Goal: Obtain resource: Download file/media

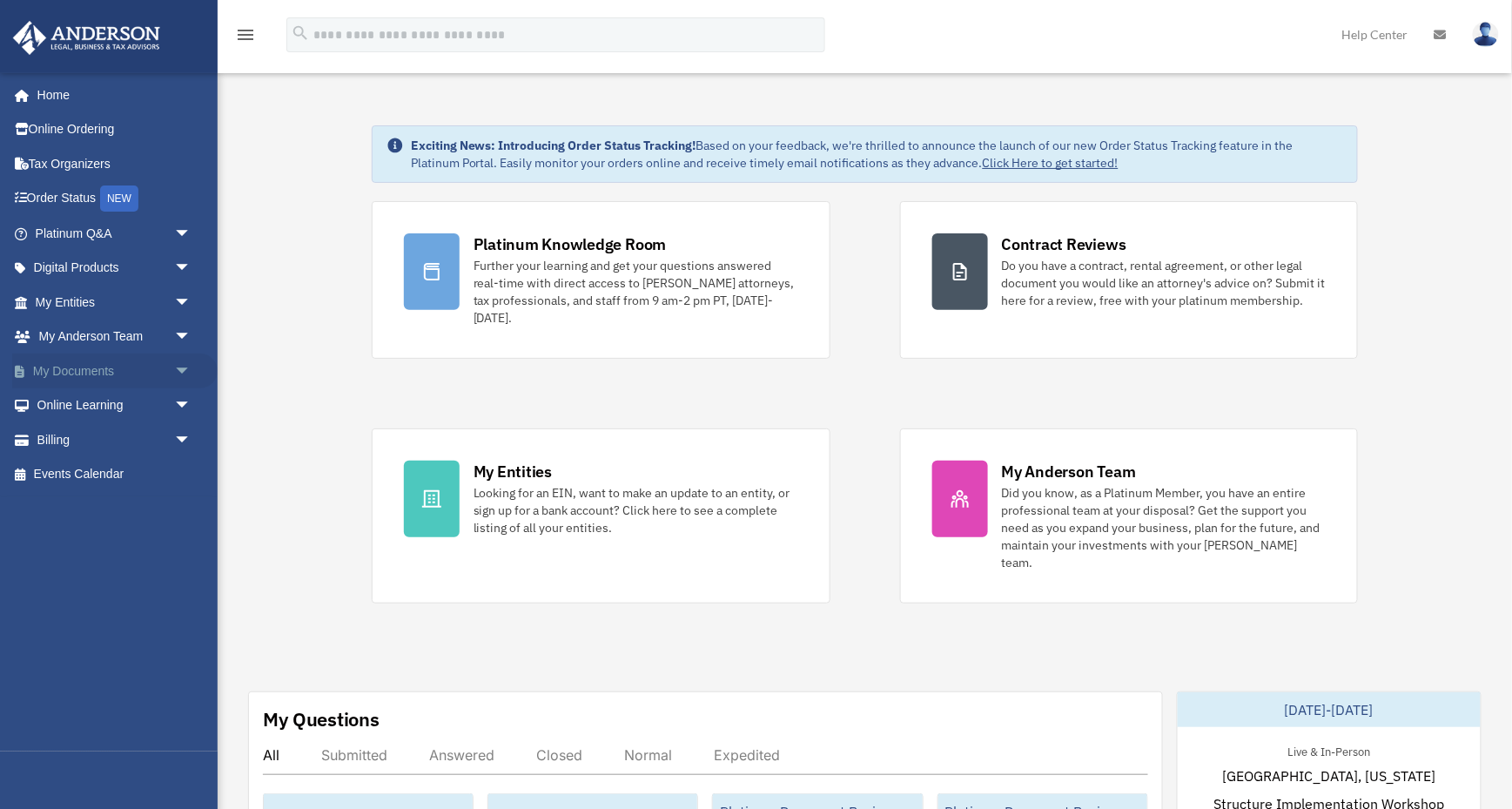
click at [112, 370] on link "My Documents arrow_drop_down" at bounding box center [114, 370] width 205 height 35
click at [178, 364] on span "arrow_drop_down" at bounding box center [190, 371] width 35 height 36
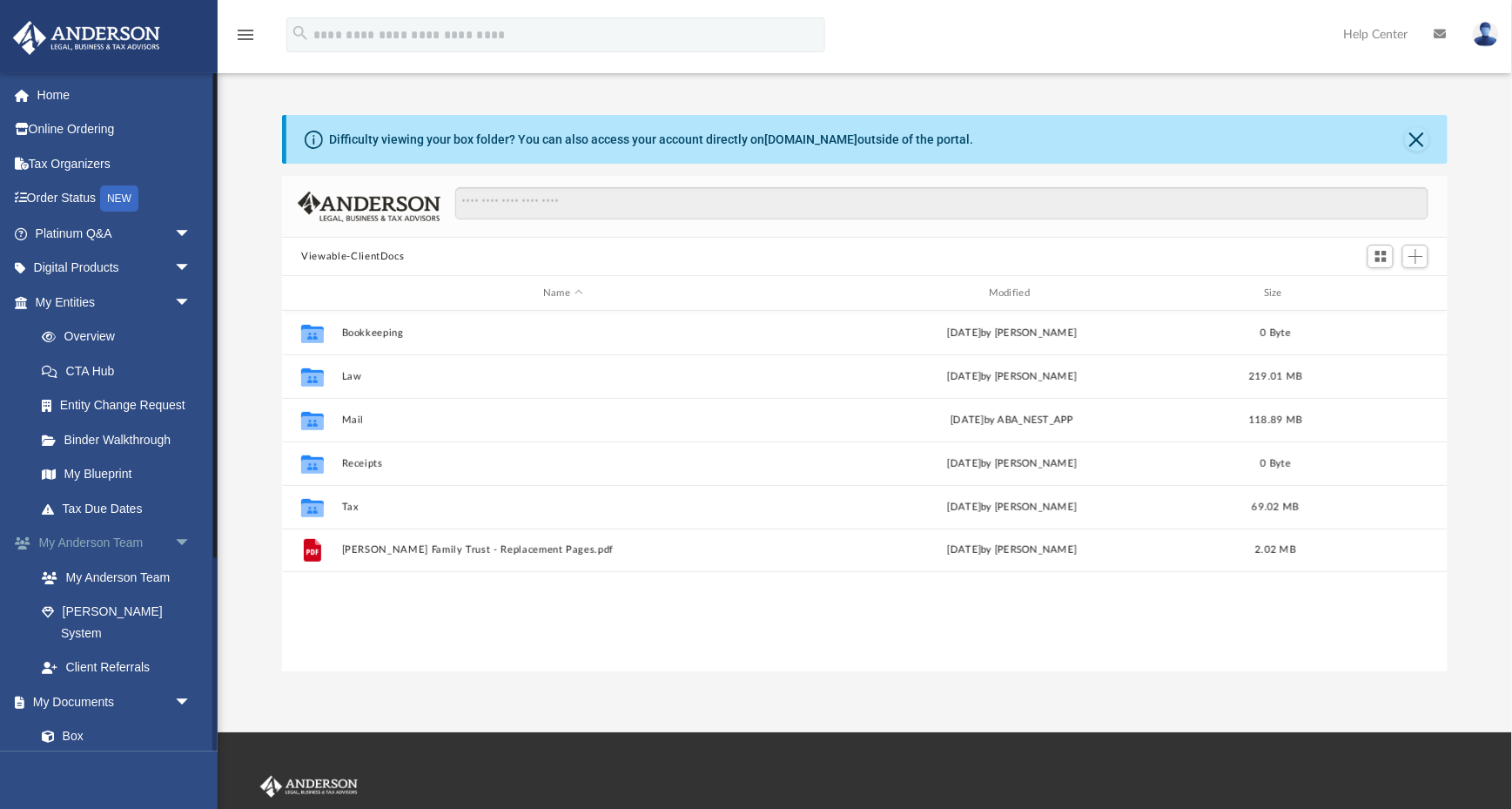
scroll to position [396, 1165]
click at [89, 720] on link "Box" at bounding box center [121, 737] width 193 height 35
click at [67, 720] on link "Box" at bounding box center [121, 737] width 193 height 35
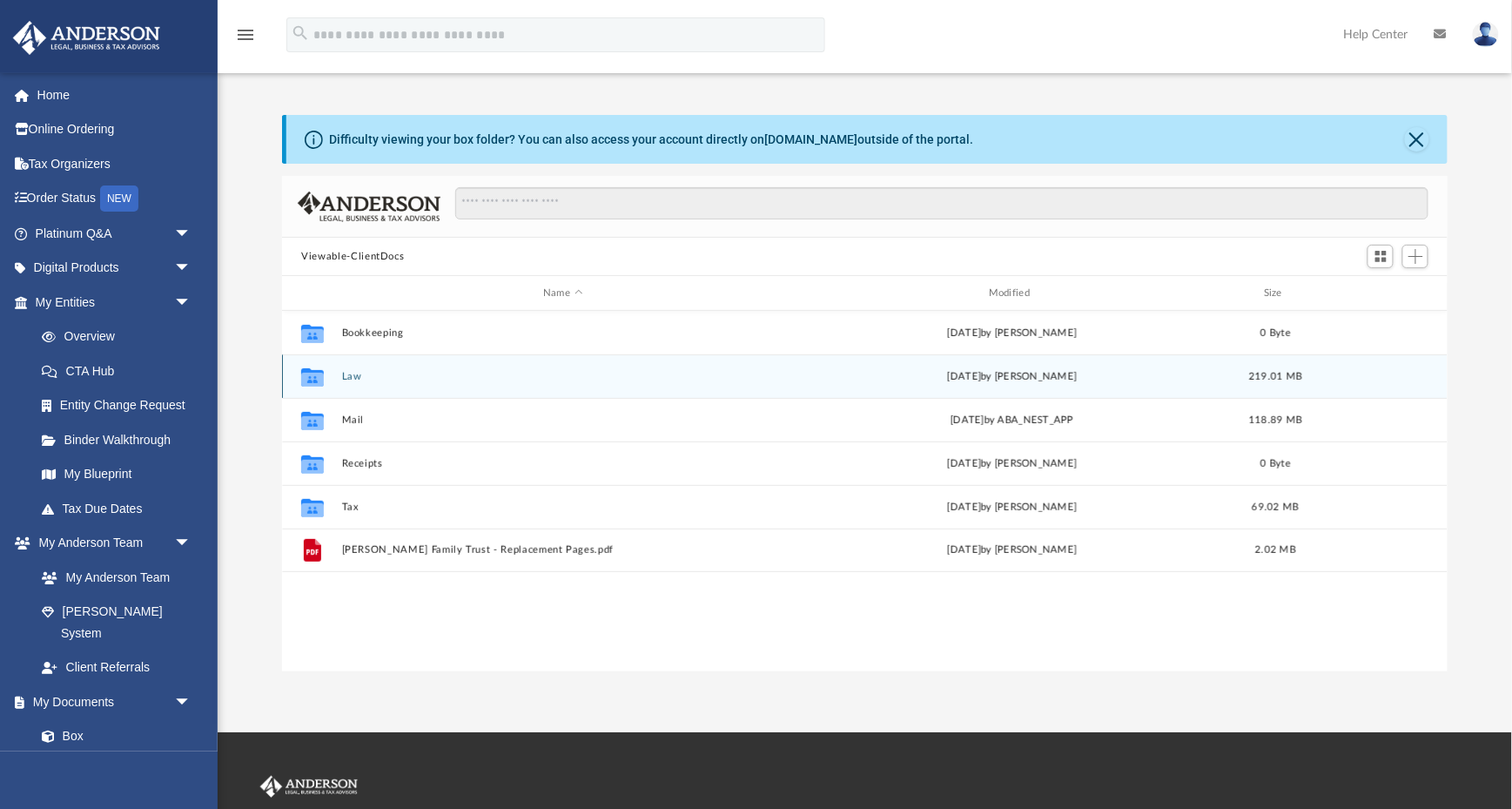
click at [347, 374] on button "Law" at bounding box center [564, 376] width 442 height 11
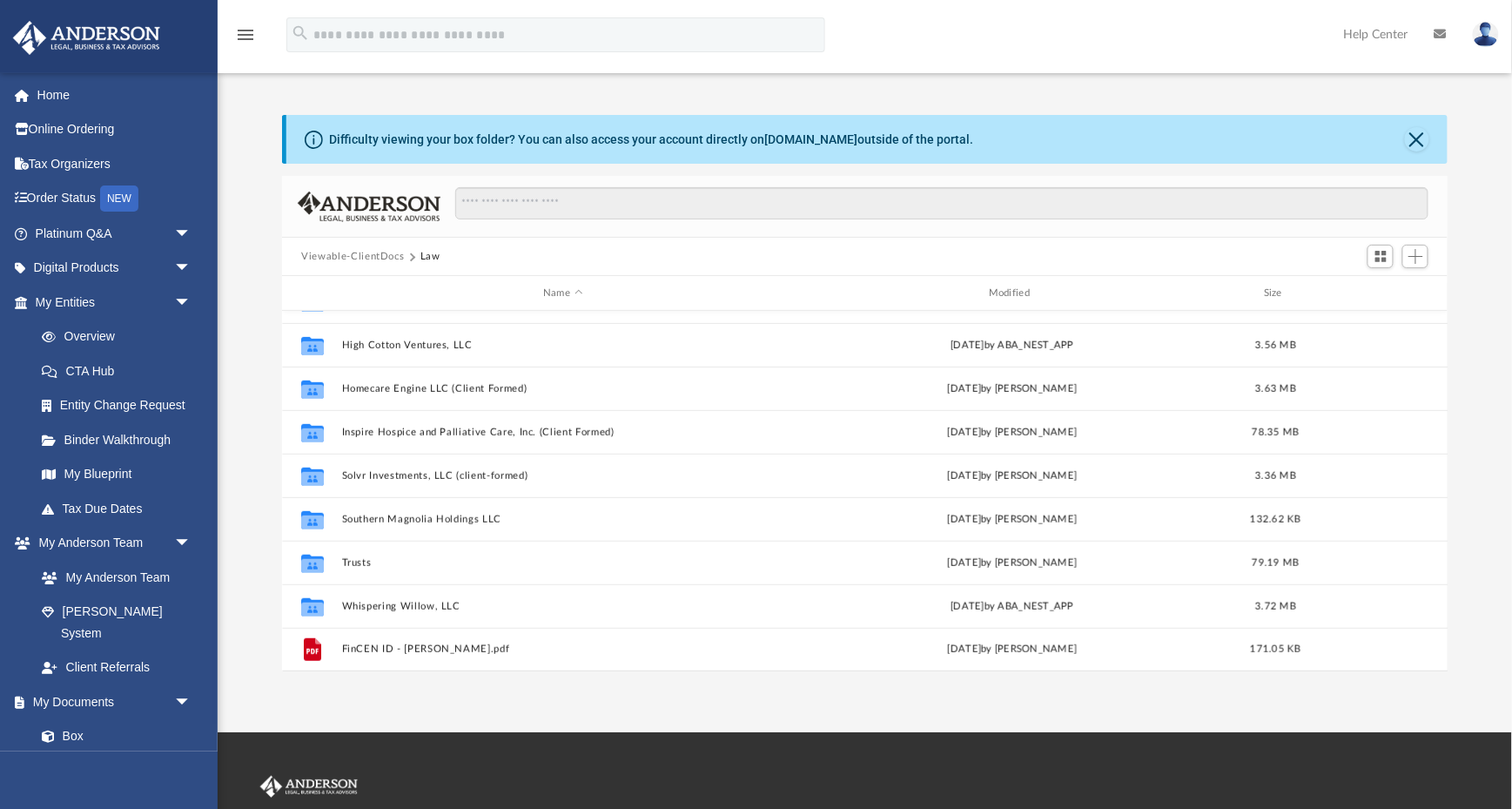
scroll to position [379, 0]
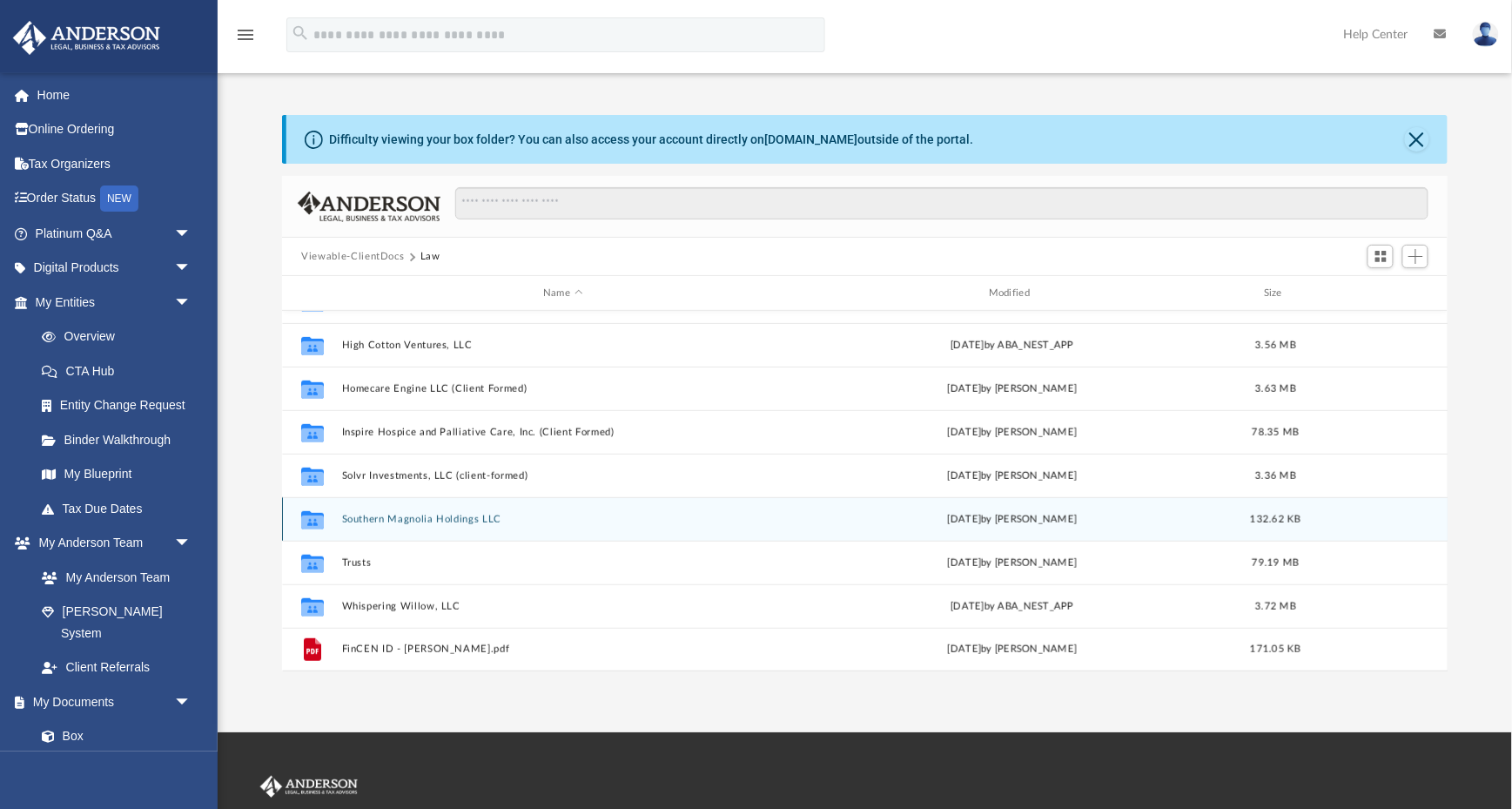
click at [434, 514] on button "Southern Magnolia Holdings LLC" at bounding box center [564, 519] width 442 height 11
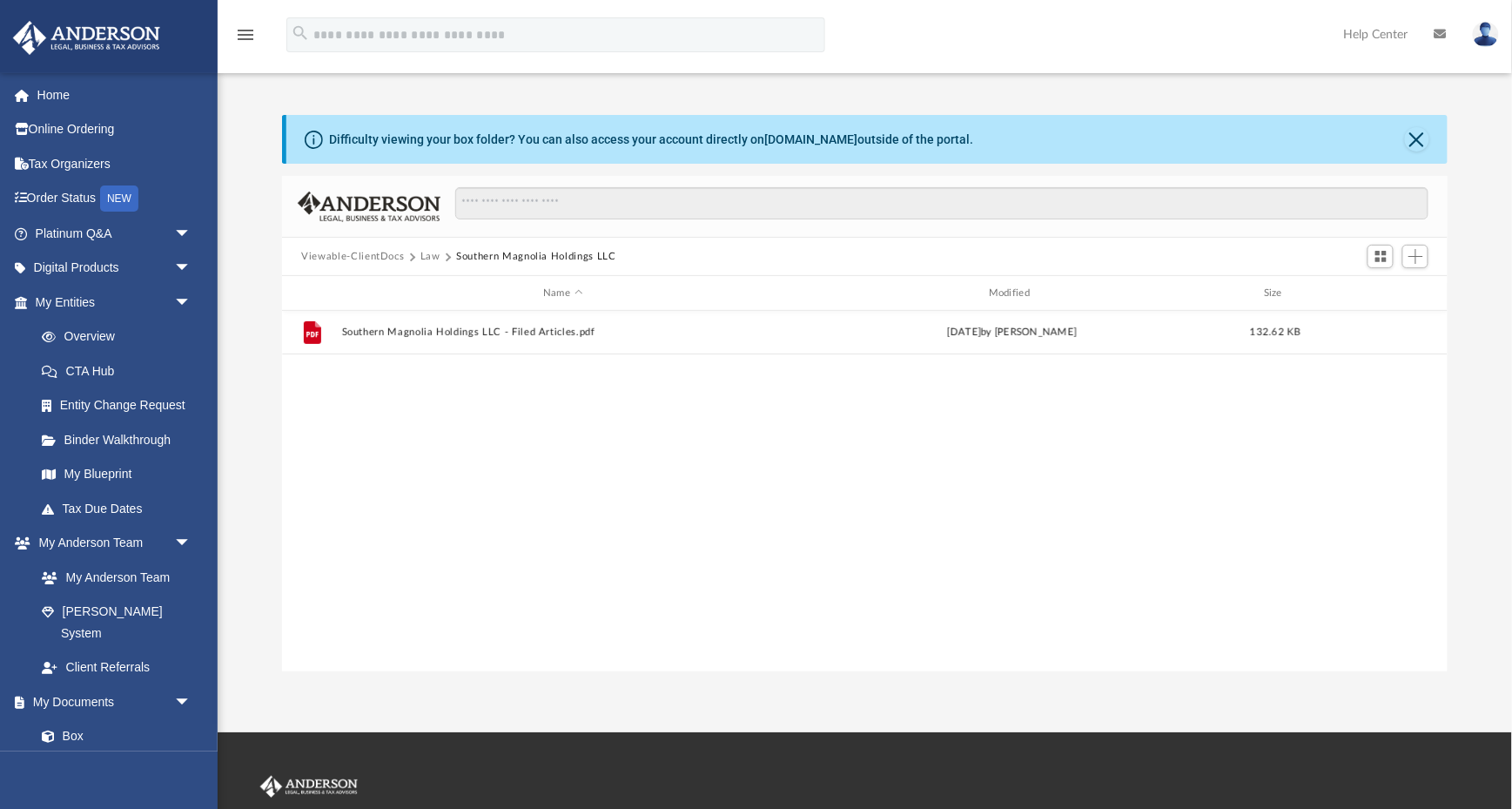
scroll to position [0, 0]
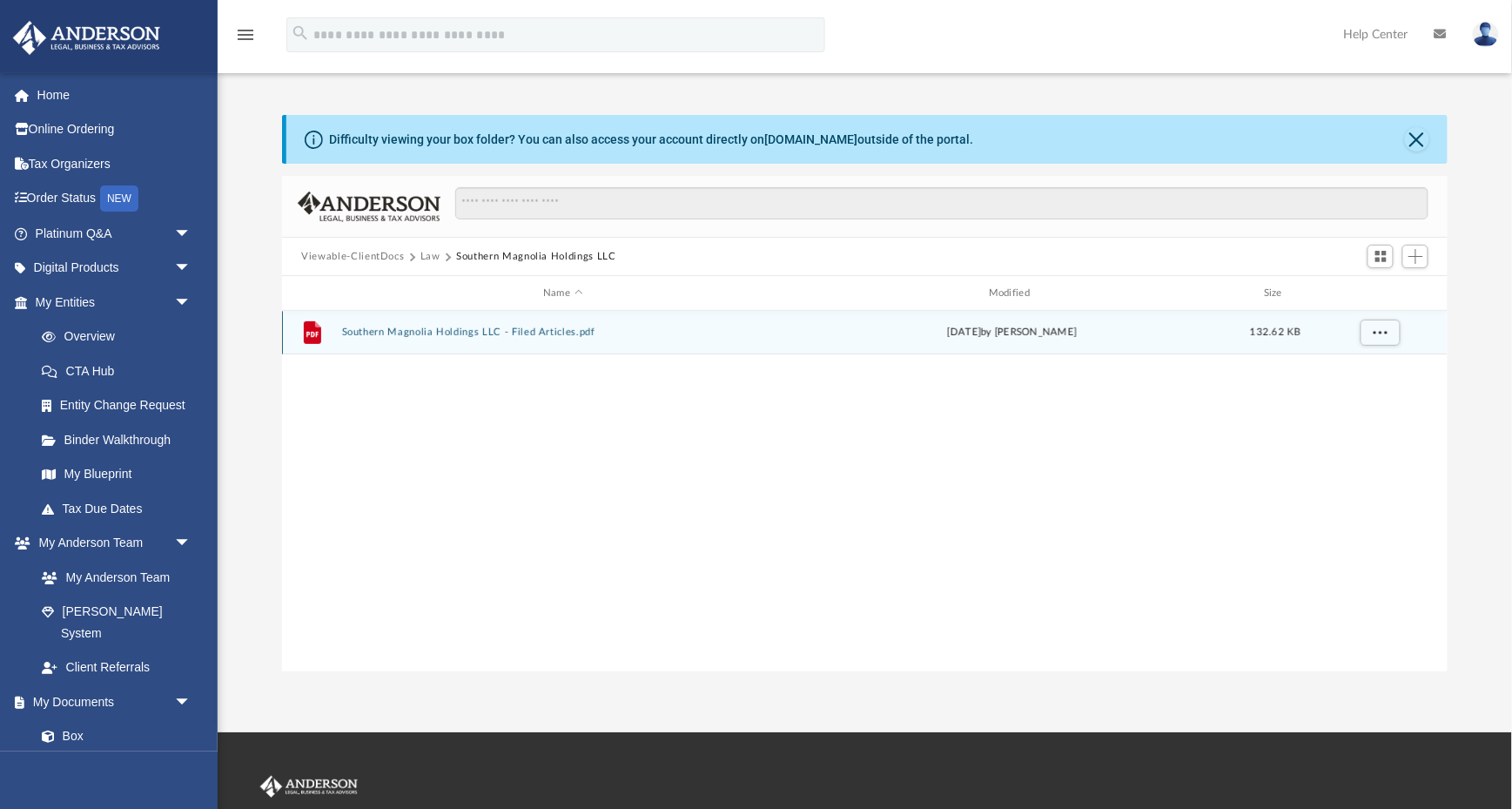
click at [443, 332] on button "Southern Magnolia Holdings LLC - Filed Articles.pdf" at bounding box center [564, 332] width 442 height 11
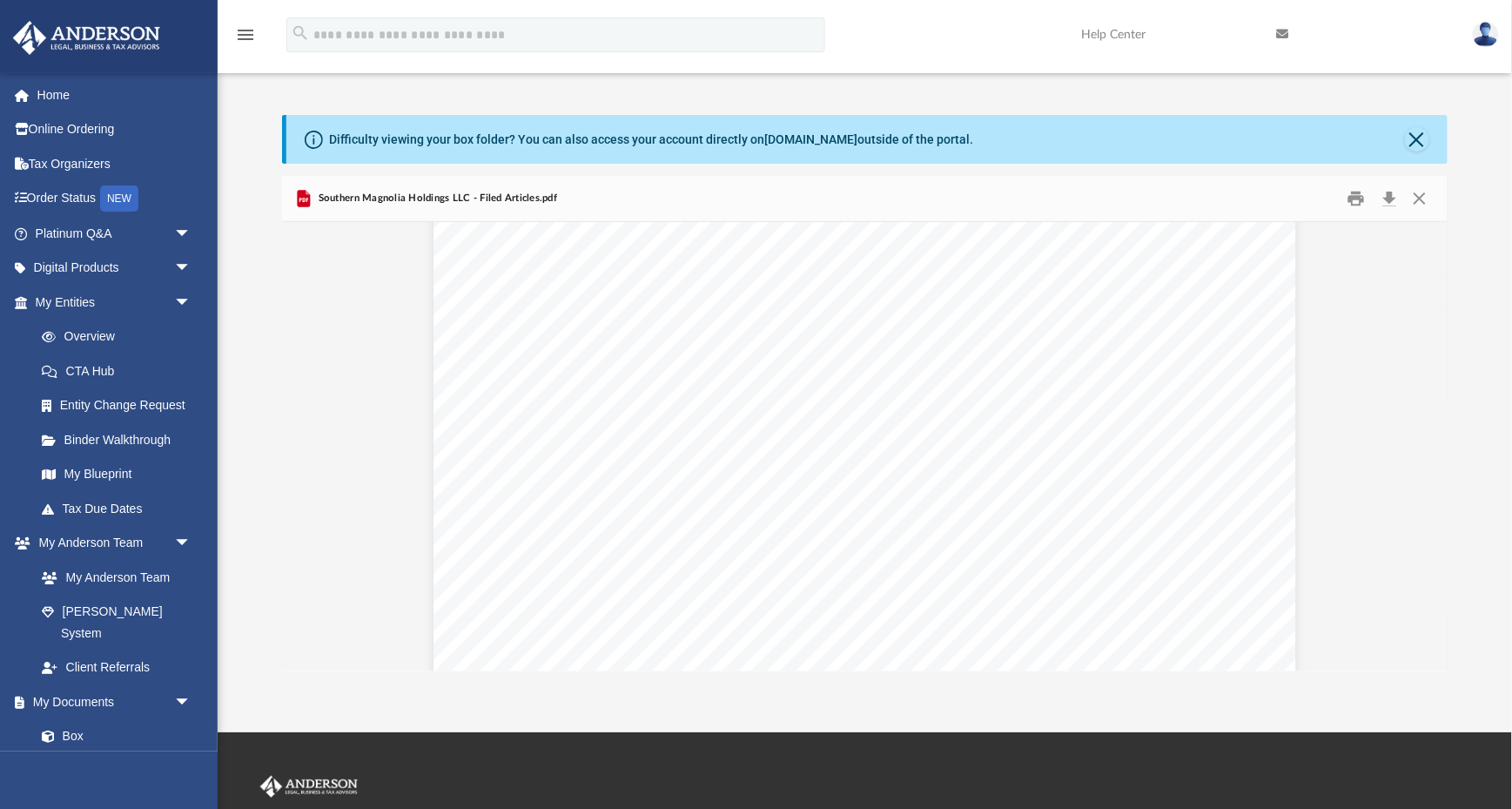
scroll to position [3014, 0]
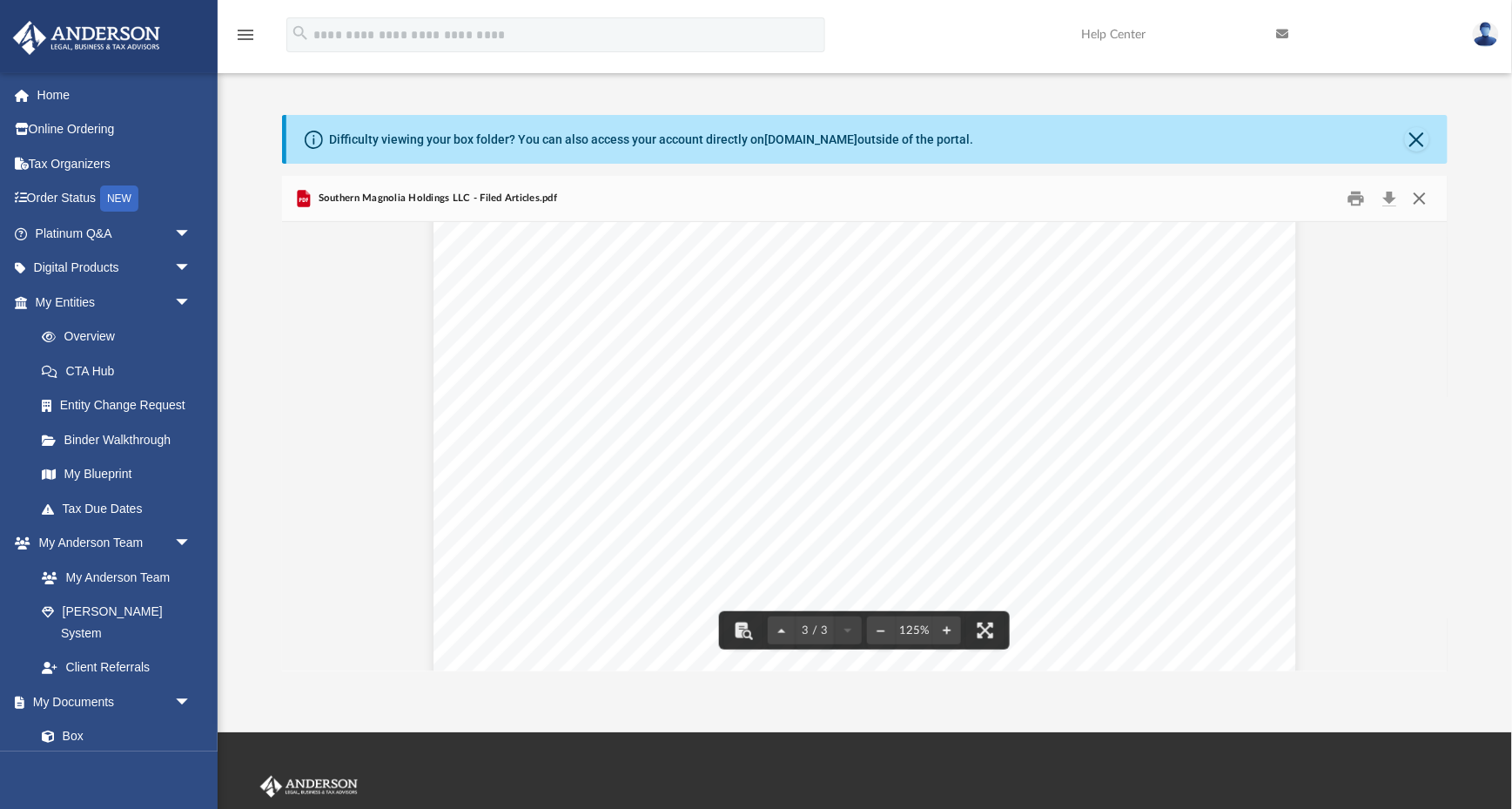
click at [1424, 195] on button "Close" at bounding box center [1420, 199] width 32 height 27
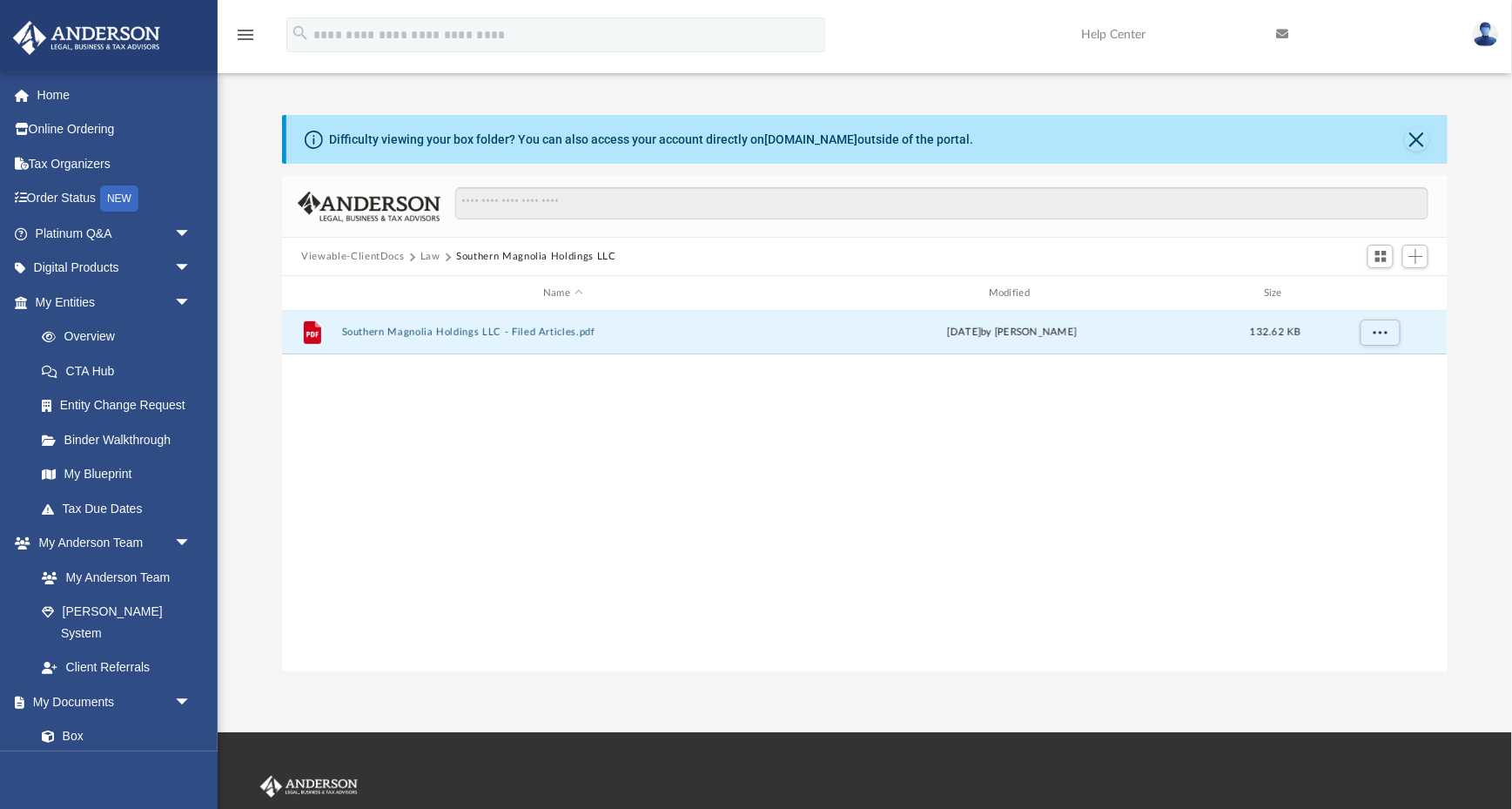
click at [1460, 184] on div "Difficulty viewing your box folder? You can also access your account directly o…" at bounding box center [864, 393] width 1294 height 557
click at [439, 134] on div "Difficulty viewing your box folder? You can also access your account directly o…" at bounding box center [651, 140] width 644 height 18
drag, startPoint x: 297, startPoint y: 140, endPoint x: 1061, endPoint y: 143, distance: 764.0
click at [1061, 143] on div "Difficulty viewing your box folder? You can also access your account directly o…" at bounding box center [866, 139] width 1160 height 49
